Goal: Unclear

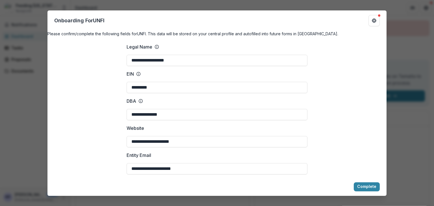
scroll to position [169, 0]
